Goal: Find specific page/section: Find specific page/section

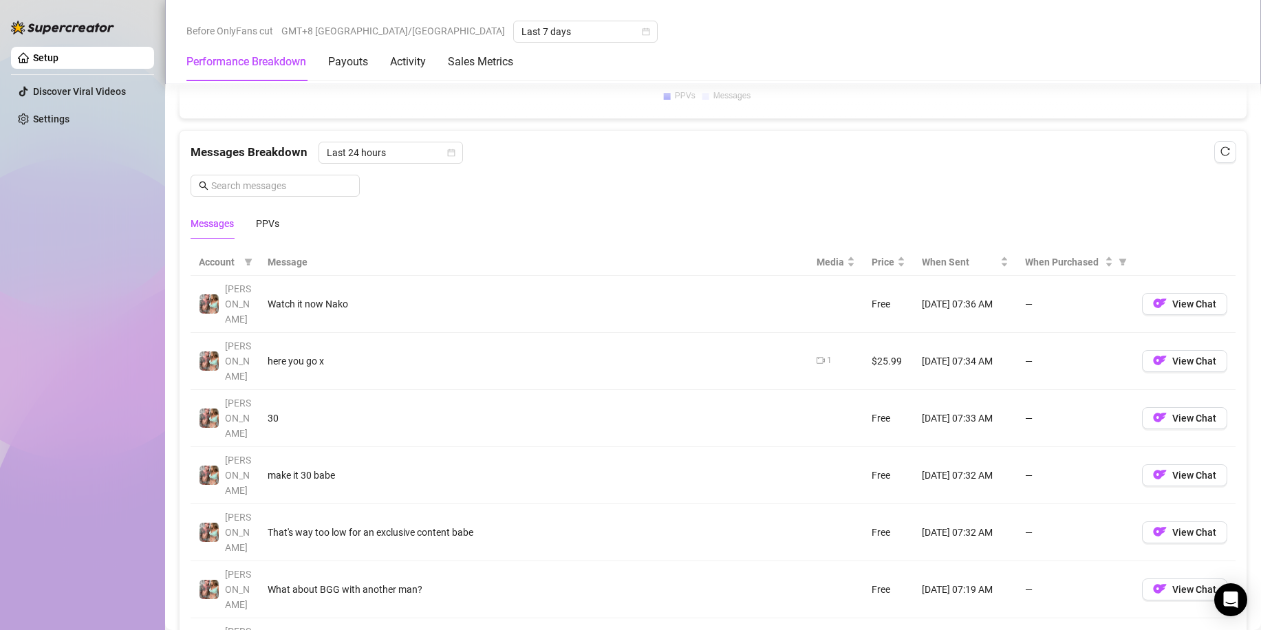
scroll to position [1101, 0]
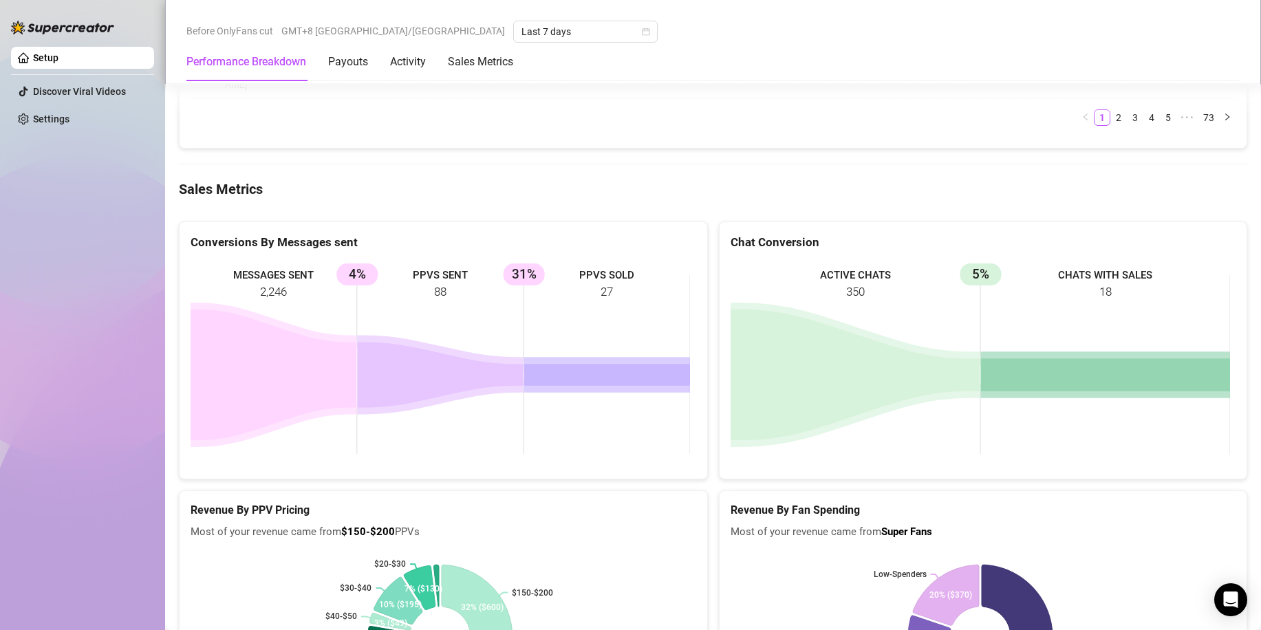
scroll to position [2120, 0]
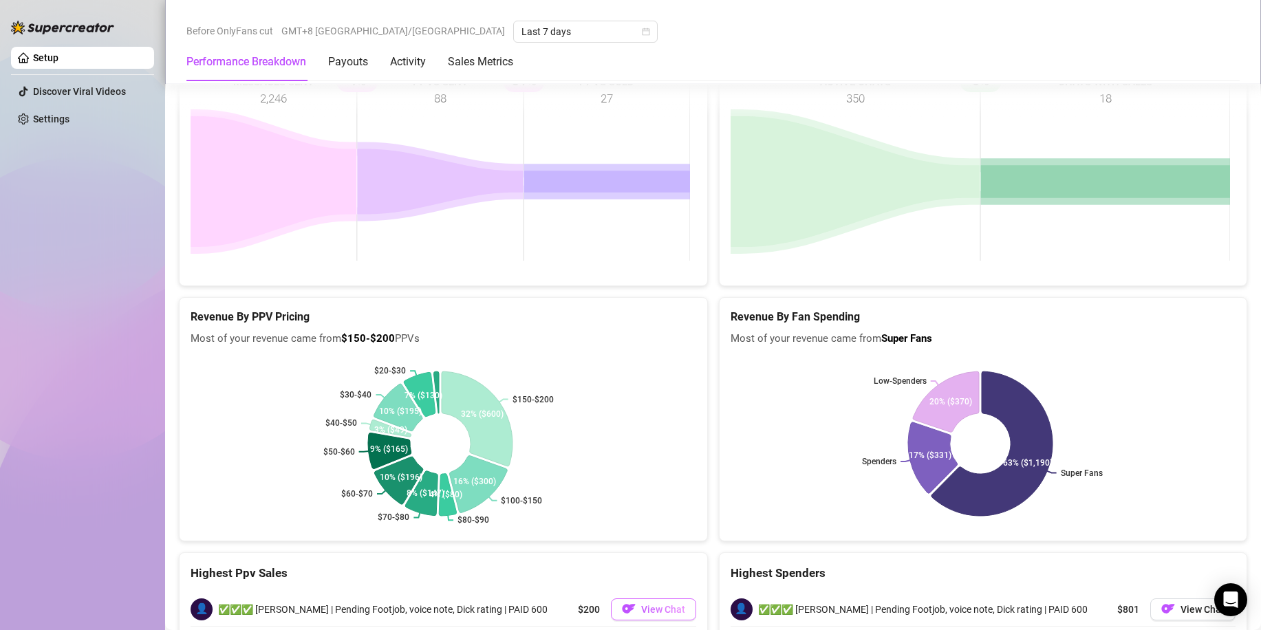
click at [632, 599] on button "View Chat" at bounding box center [653, 610] width 85 height 22
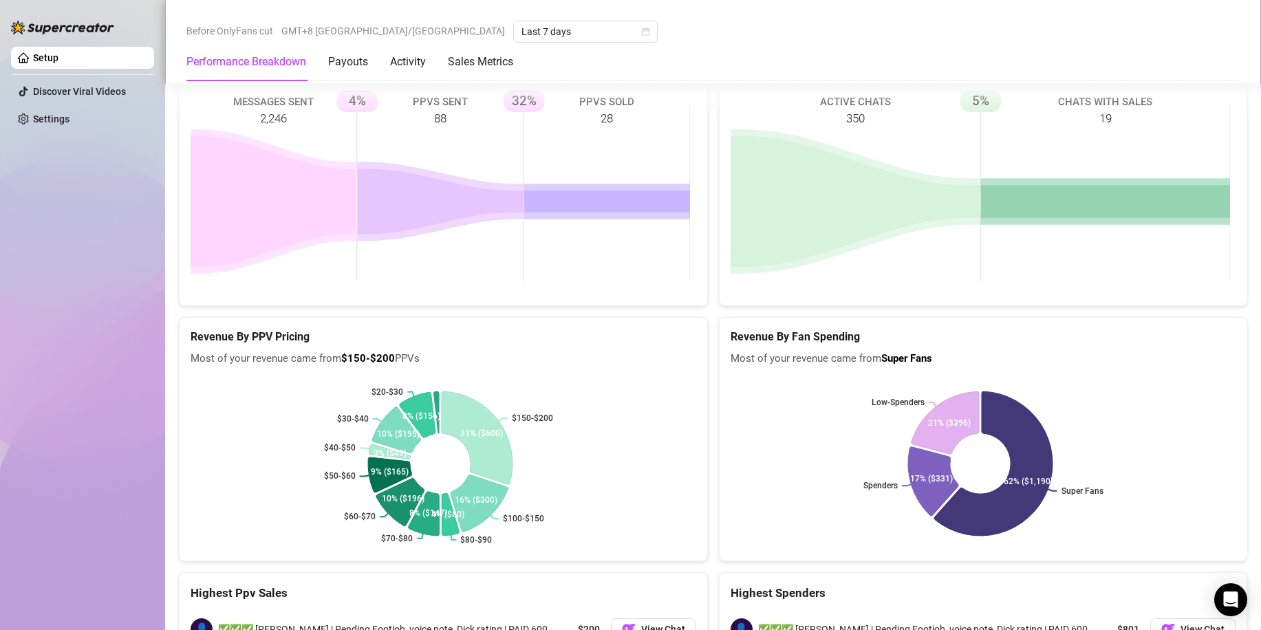
scroll to position [2120, 0]
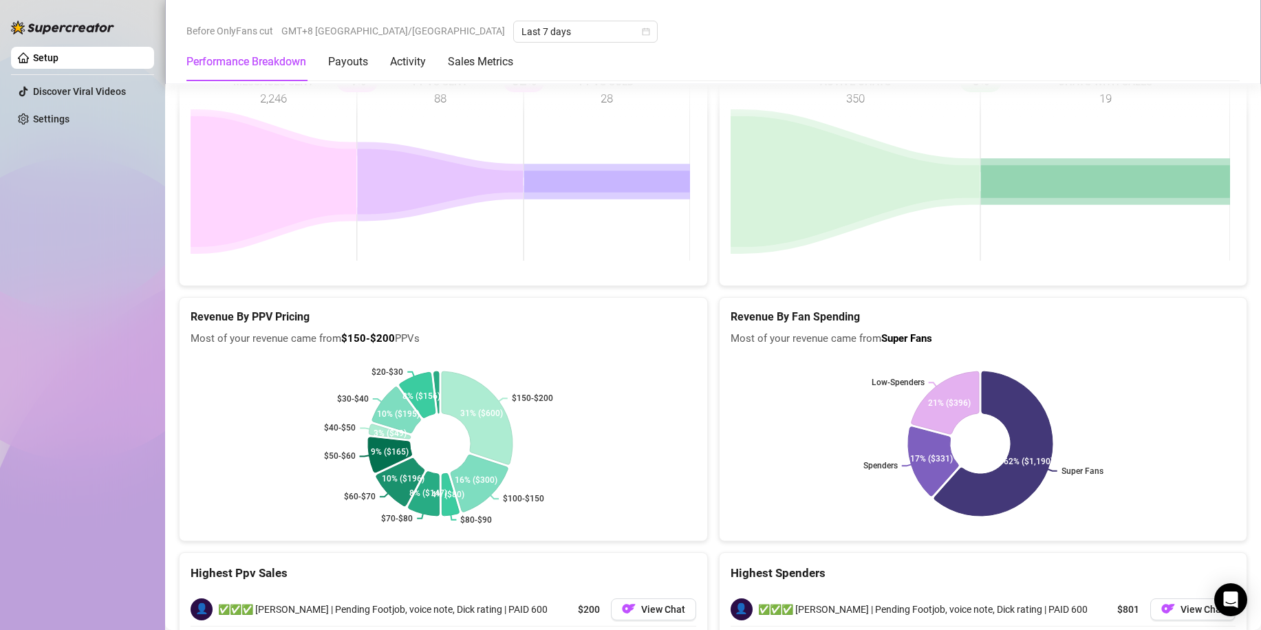
drag, startPoint x: 663, startPoint y: 496, endPoint x: 533, endPoint y: 474, distance: 131.2
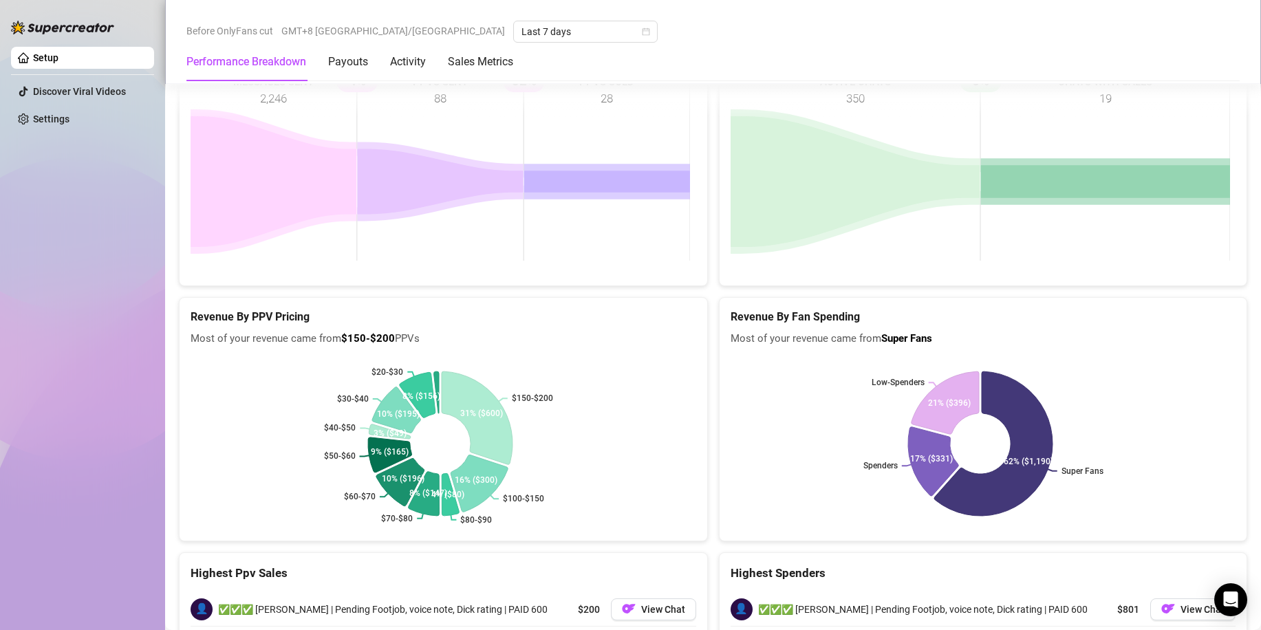
drag, startPoint x: 1175, startPoint y: 391, endPoint x: 969, endPoint y: 462, distance: 217.8
drag, startPoint x: 969, startPoint y: 462, endPoint x: 1062, endPoint y: 431, distance: 97.9
drag, startPoint x: 1062, startPoint y: 431, endPoint x: 1167, endPoint y: 394, distance: 111.0
drag, startPoint x: 1167, startPoint y: 394, endPoint x: 875, endPoint y: 397, distance: 291.7
click at [927, 593] on div "👤 ✅✅✅ Harry | Pending Footjob, voice note, Dick rating | PAID 600 $801 View Chat" at bounding box center [984, 609] width 506 height 33
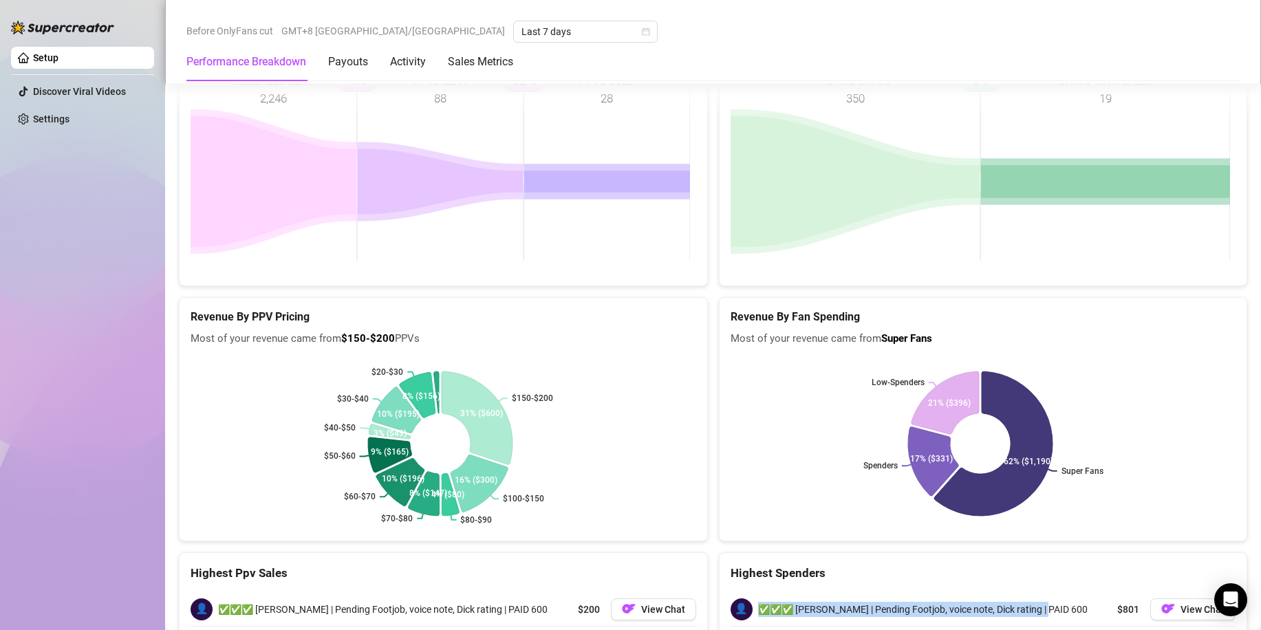
copy div "👤 ✅✅✅ Harry | Pending Footjob, voice note, Dick rating | PAID 600"
drag, startPoint x: 743, startPoint y: 392, endPoint x: 1068, endPoint y: 396, distance: 324.7
click at [1068, 593] on div "👤 ✅✅✅ Harry | Pending Footjob, voice note, Dick rating | PAID 600 $801 View Chat" at bounding box center [984, 609] width 506 height 33
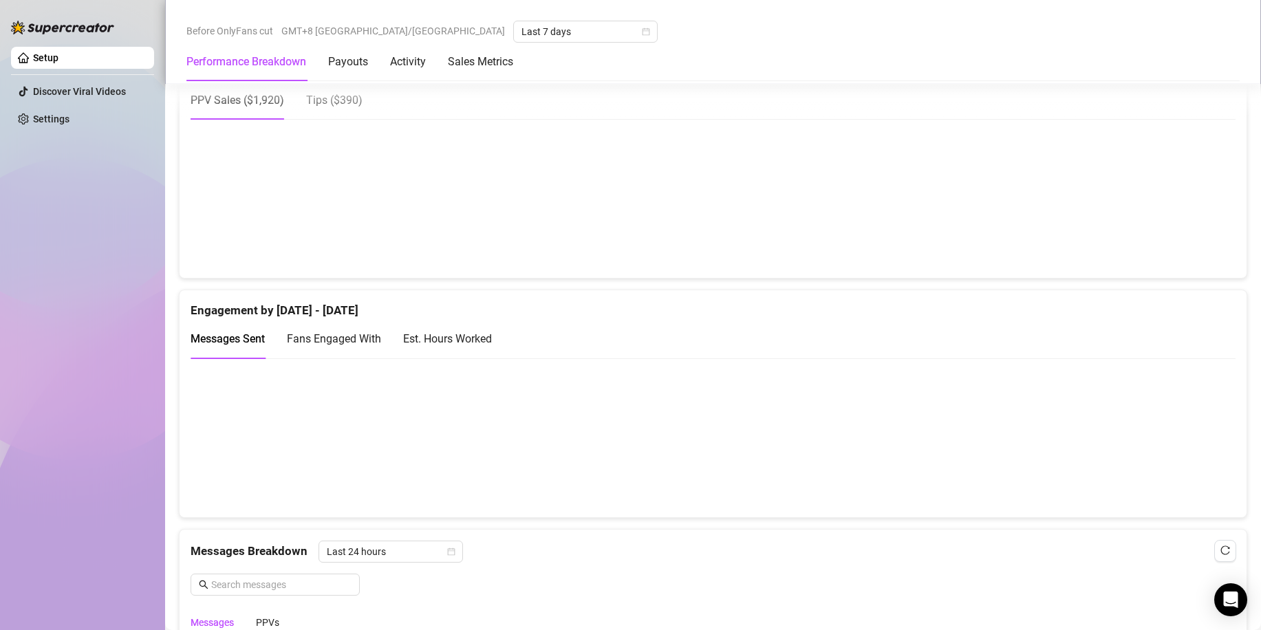
scroll to position [606, 0]
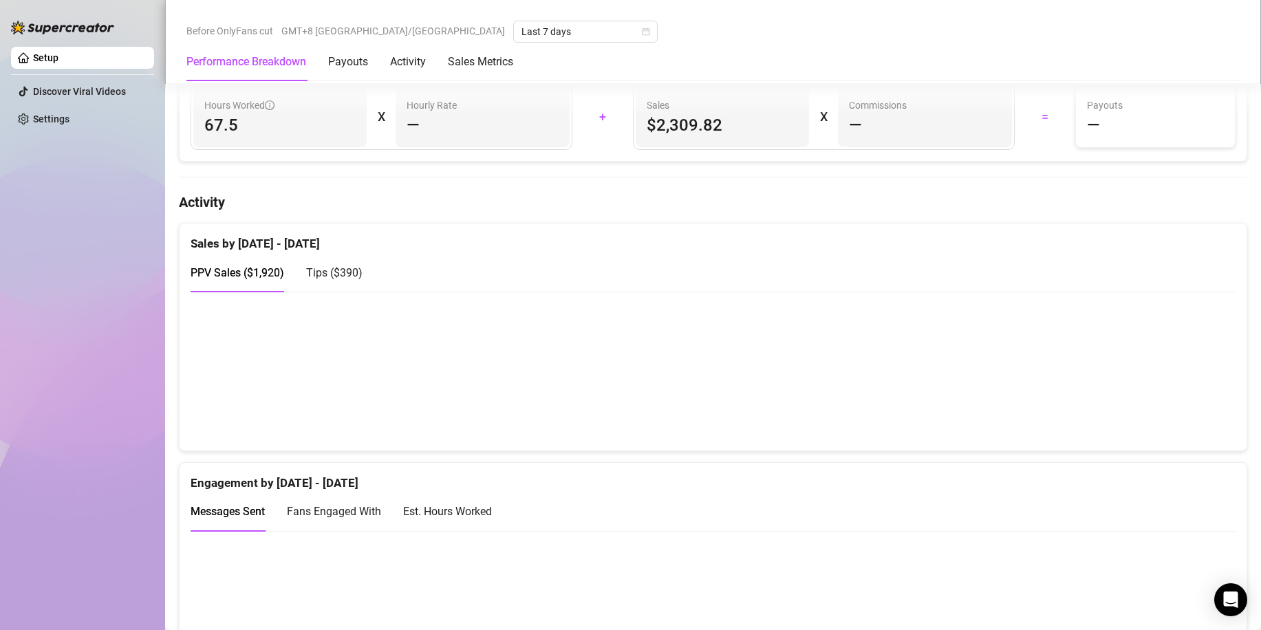
click at [410, 433] on canvas at bounding box center [707, 371] width 1033 height 138
click at [270, 394] on canvas at bounding box center [707, 371] width 1033 height 138
click at [290, 401] on canvas at bounding box center [707, 371] width 1033 height 138
click at [385, 404] on canvas at bounding box center [707, 371] width 1033 height 138
drag, startPoint x: 399, startPoint y: 404, endPoint x: 409, endPoint y: 373, distance: 32.4
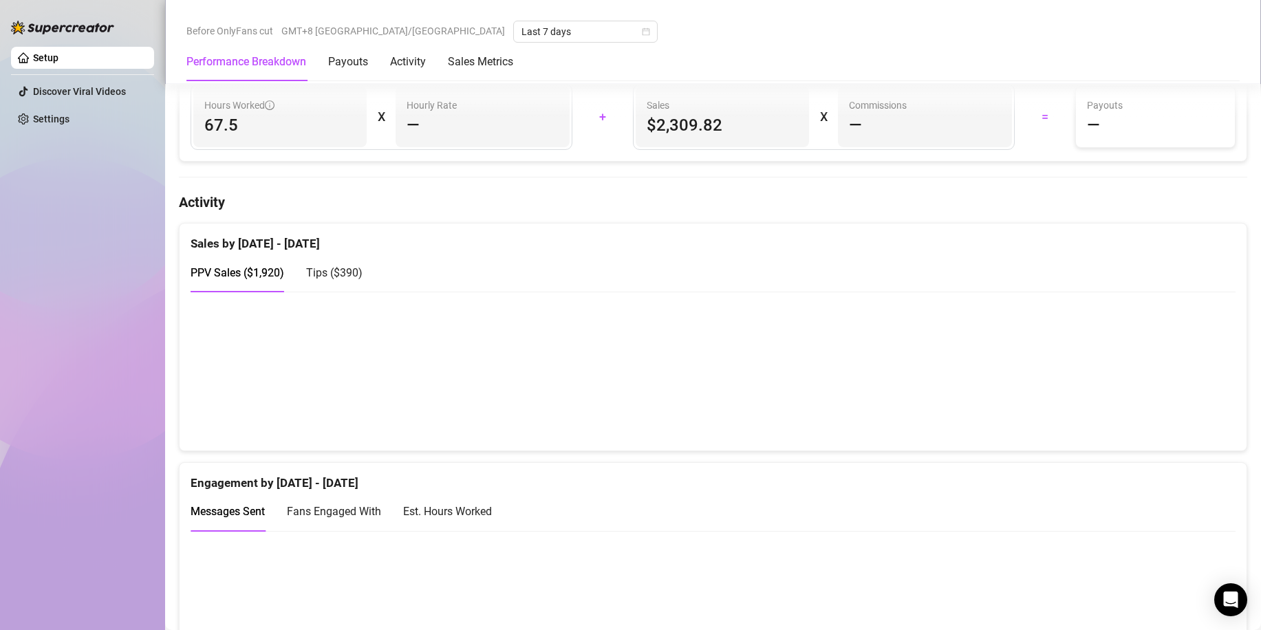
click at [522, 435] on canvas at bounding box center [707, 371] width 1033 height 138
click at [254, 269] on span "PPV Sales ( $1,920 )" at bounding box center [238, 272] width 94 height 13
click at [256, 269] on span "PPV Sales ( $1,920 )" at bounding box center [238, 272] width 94 height 13
drag, startPoint x: 297, startPoint y: 331, endPoint x: 288, endPoint y: 367, distance: 37.7
click at [297, 333] on canvas at bounding box center [707, 371] width 1033 height 138
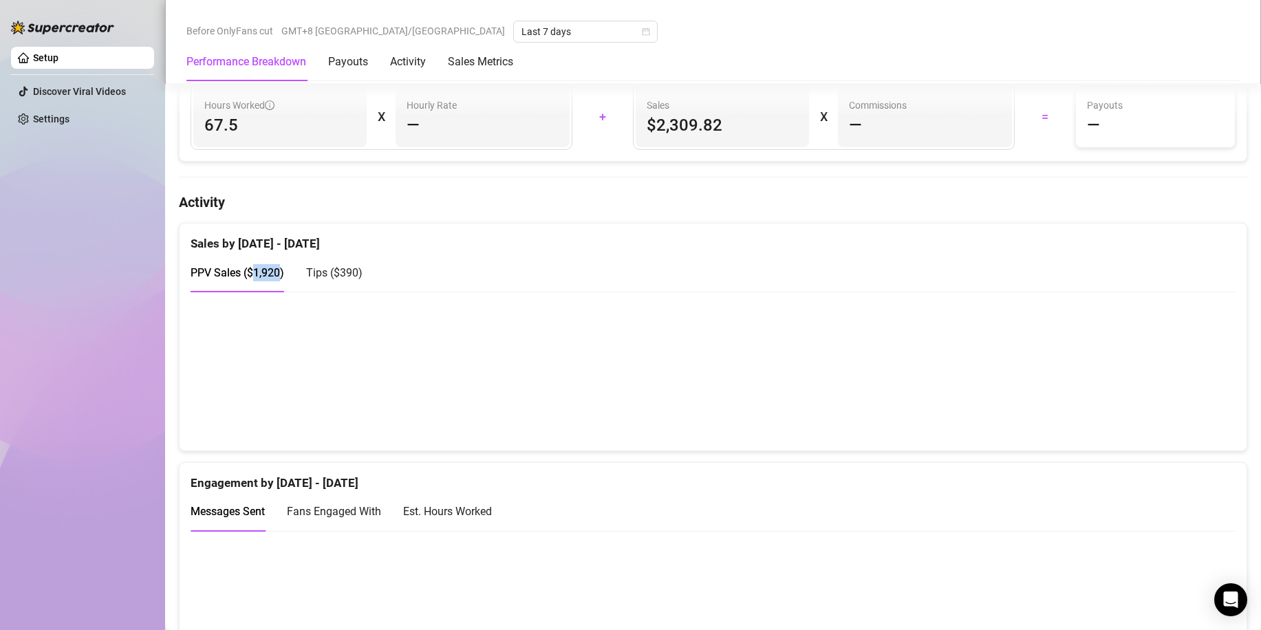
click at [290, 396] on canvas at bounding box center [707, 371] width 1033 height 138
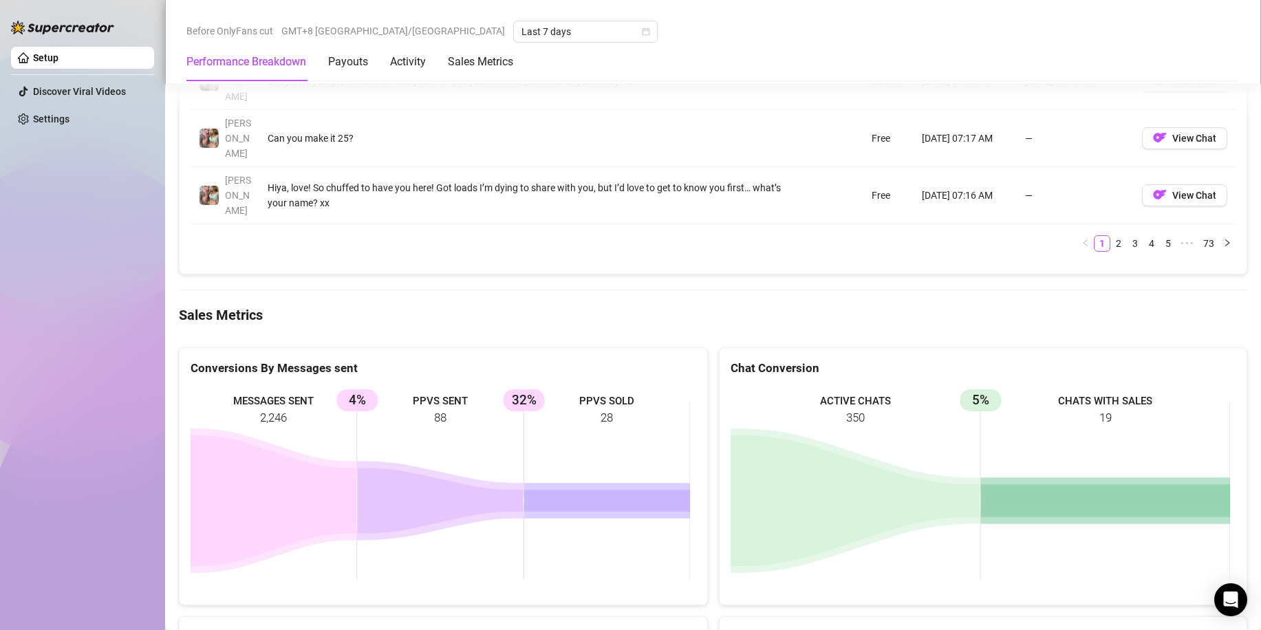
scroll to position [1776, 0]
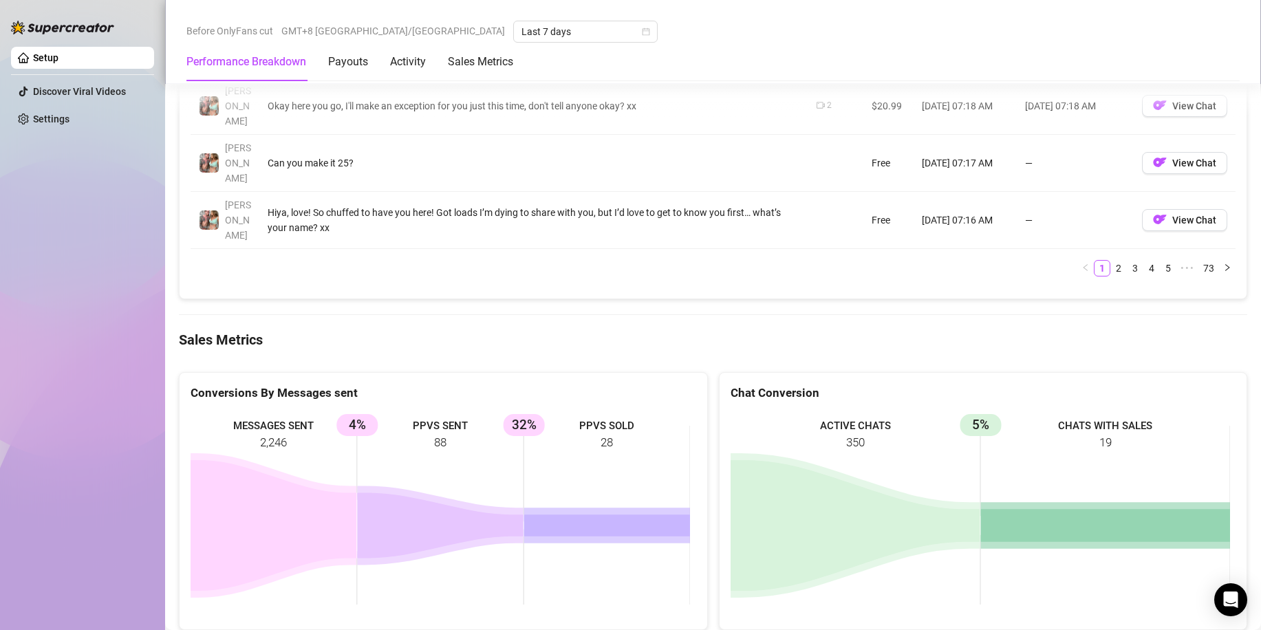
click at [1044, 510] on icon at bounding box center [1105, 526] width 250 height 33
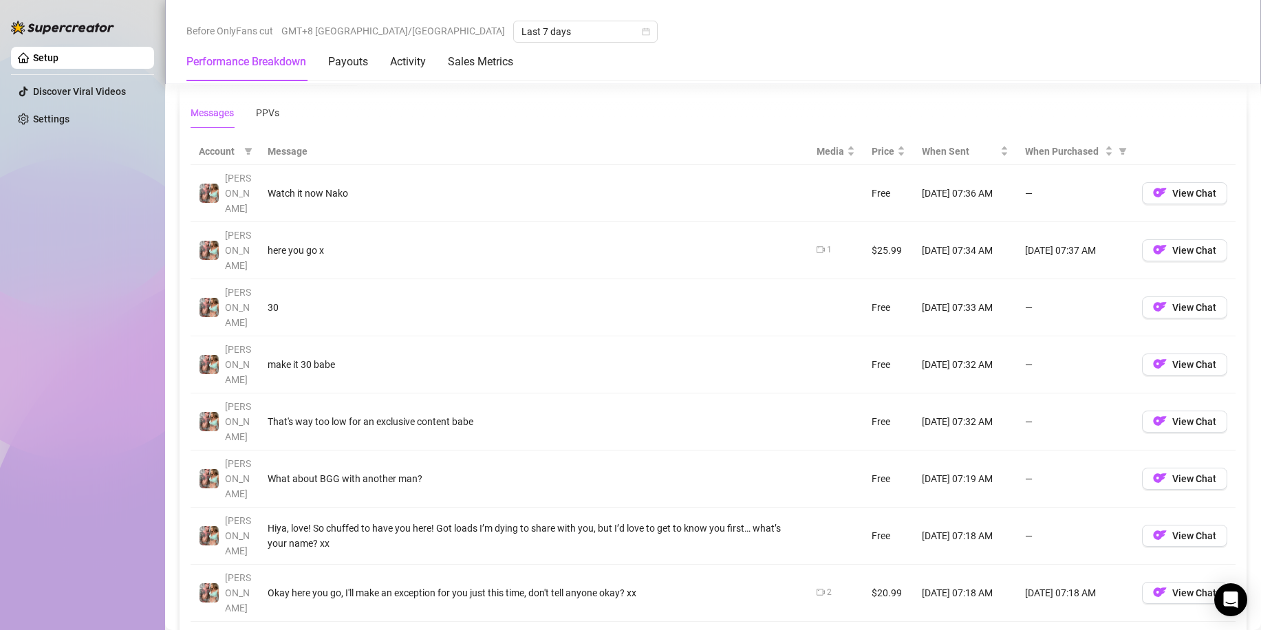
scroll to position [1156, 0]
